Goal: Task Accomplishment & Management: Use online tool/utility

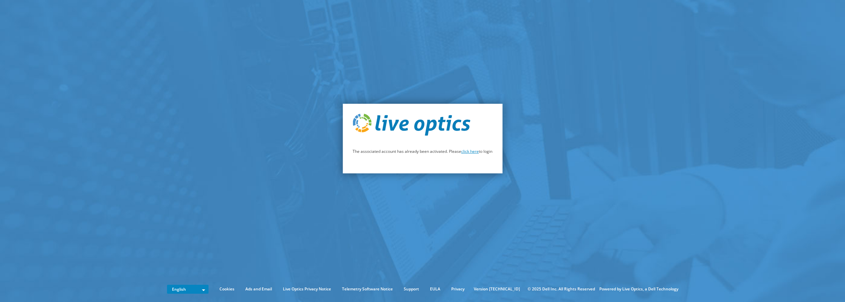
click at [468, 153] on link "click here" at bounding box center [470, 152] width 18 height 6
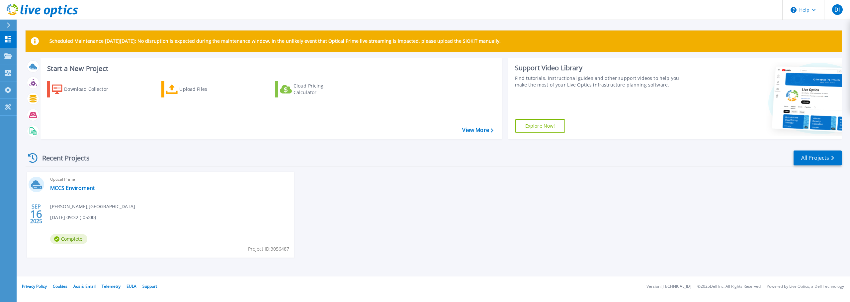
click at [255, 220] on div "Optical Prime MCCS Enviroment Marcos Padron , MIAMI COMMUNITY CHARTER SCHOOL 09…" at bounding box center [170, 215] width 248 height 86
drag, startPoint x: 252, startPoint y: 220, endPoint x: 221, endPoint y: 214, distance: 30.8
click at [239, 218] on div "Optical Prime MCCS Enviroment Marcos Padron , MIAMI COMMUNITY CHARTER SCHOOL 09…" at bounding box center [170, 215] width 248 height 86
click at [122, 209] on span "Marcos Padron , MIAMI COMMUNITY CHARTER SCHOOL" at bounding box center [92, 206] width 85 height 7
drag, startPoint x: 122, startPoint y: 209, endPoint x: 108, endPoint y: 209, distance: 14.3
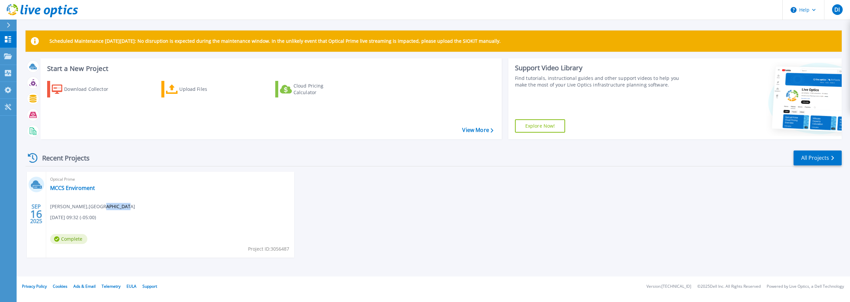
click at [120, 209] on span "Marcos Padron , MIAMI COMMUNITY CHARTER SCHOOL" at bounding box center [92, 206] width 85 height 7
click at [74, 239] on span "Complete" at bounding box center [68, 239] width 37 height 10
click at [75, 239] on span "Complete" at bounding box center [68, 239] width 37 height 10
click at [61, 188] on link "MCCS Enviroment" at bounding box center [72, 188] width 45 height 7
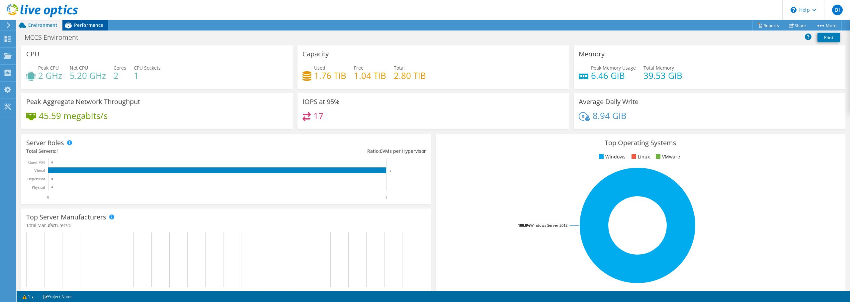
click at [97, 25] on span "Performance" at bounding box center [88, 25] width 29 height 6
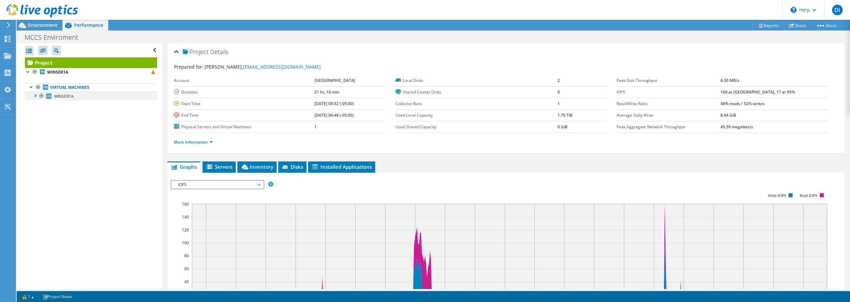
click at [35, 95] on div at bounding box center [35, 95] width 7 height 7
click at [40, 123] on div at bounding box center [38, 121] width 7 height 7
click at [5, 41] on use at bounding box center [8, 39] width 6 height 6
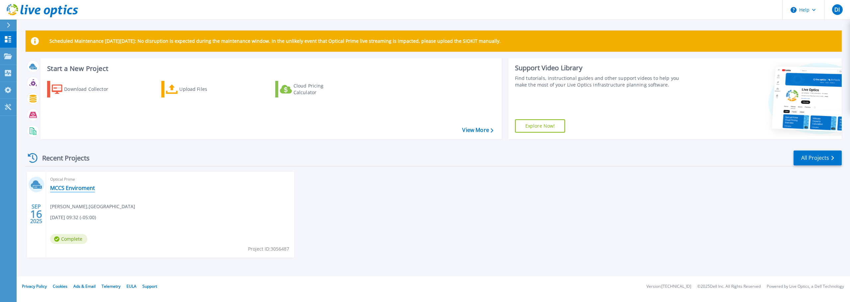
click at [65, 191] on link "MCCS Enviroment" at bounding box center [72, 188] width 45 height 7
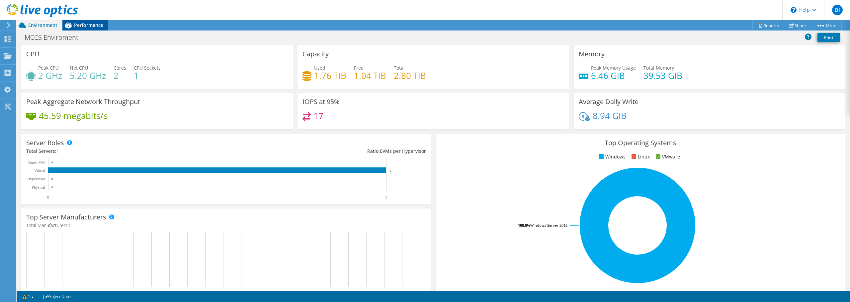
click at [77, 28] on span "Performance" at bounding box center [88, 25] width 29 height 6
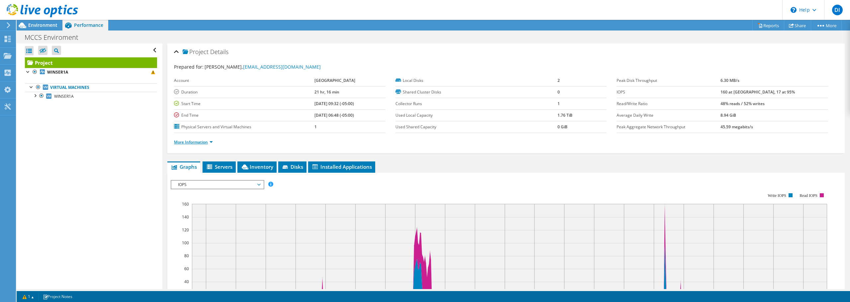
click at [207, 142] on link "More Information" at bounding box center [193, 142] width 39 height 6
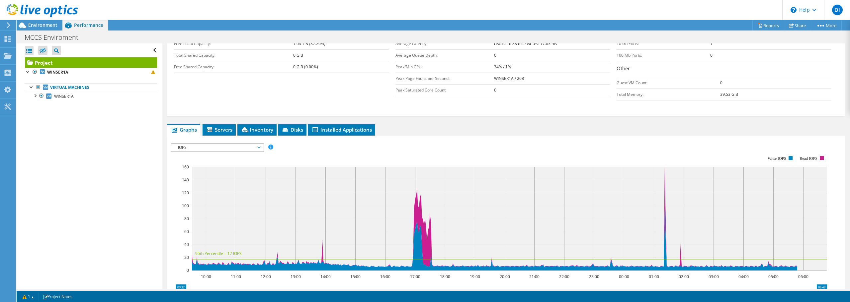
scroll to position [199, 0]
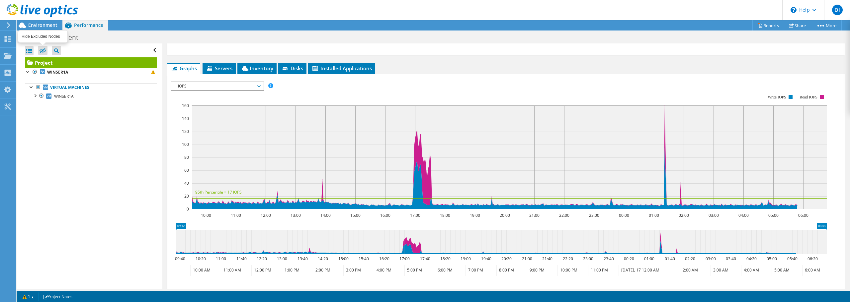
click at [45, 51] on icon at bounding box center [43, 50] width 7 height 5
click at [0, 0] on input "checkbox" at bounding box center [0, 0] width 0 height 0
click at [35, 51] on div "Open All Close All Project Tree Filter" at bounding box center [91, 50] width 132 height 14
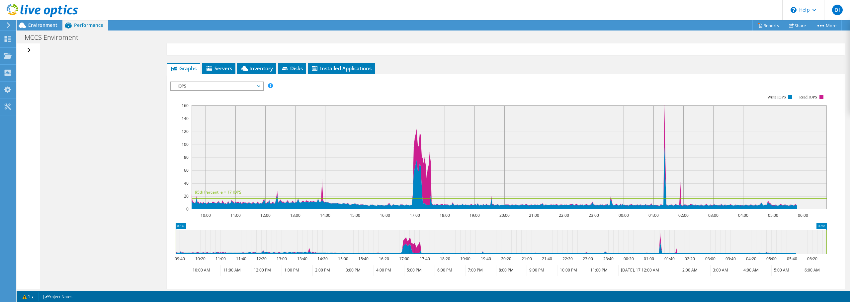
click at [31, 52] on div "Open All Close All Hide Excluded Nodes Project Tree Filter" at bounding box center [28, 166] width 23 height 246
click at [29, 50] on div "Open All Close All Hide Excluded Nodes Project Tree Filter" at bounding box center [30, 50] width 10 height 14
